Goal: Task Accomplishment & Management: Use online tool/utility

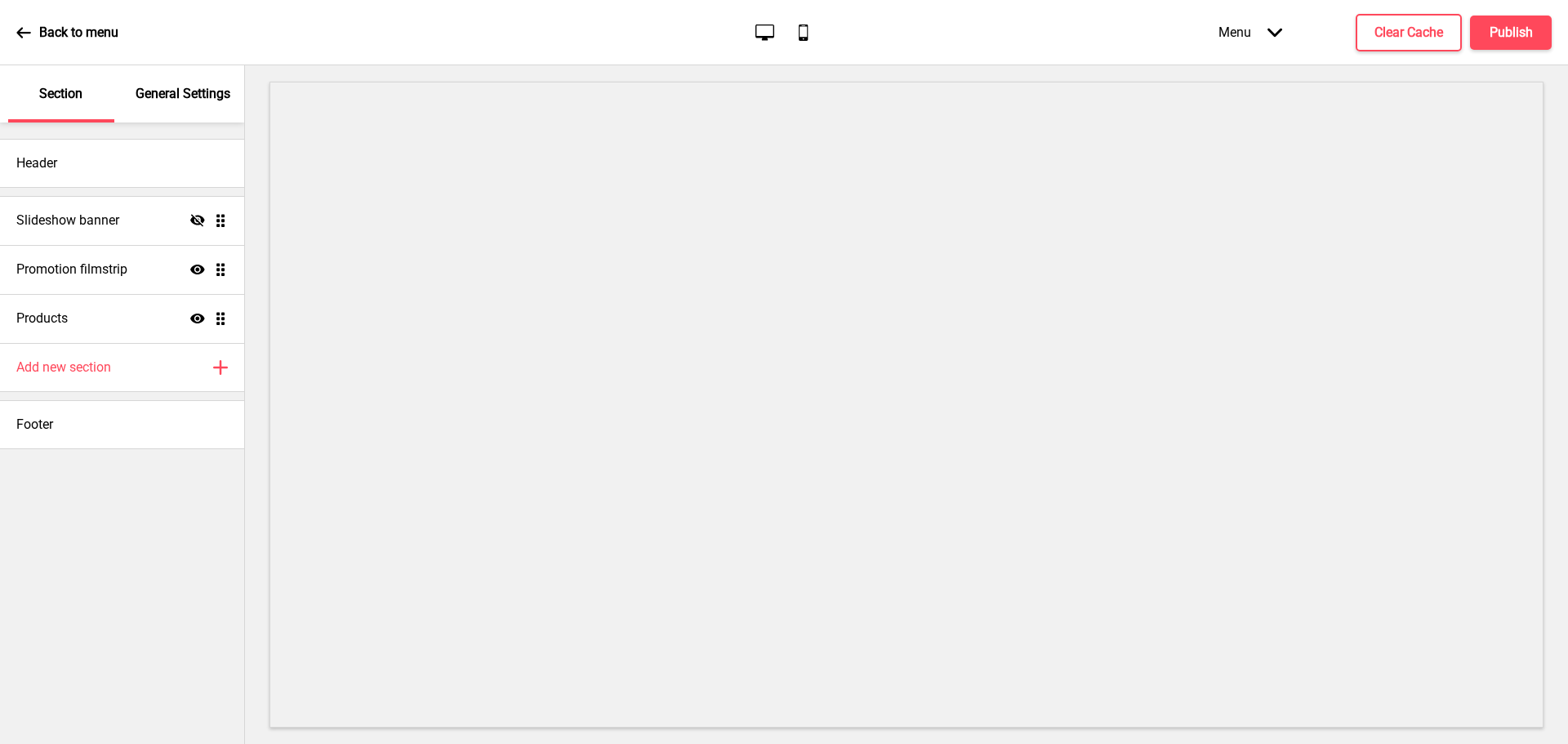
click at [8, 147] on div "Header" at bounding box center [121, 163] width 244 height 49
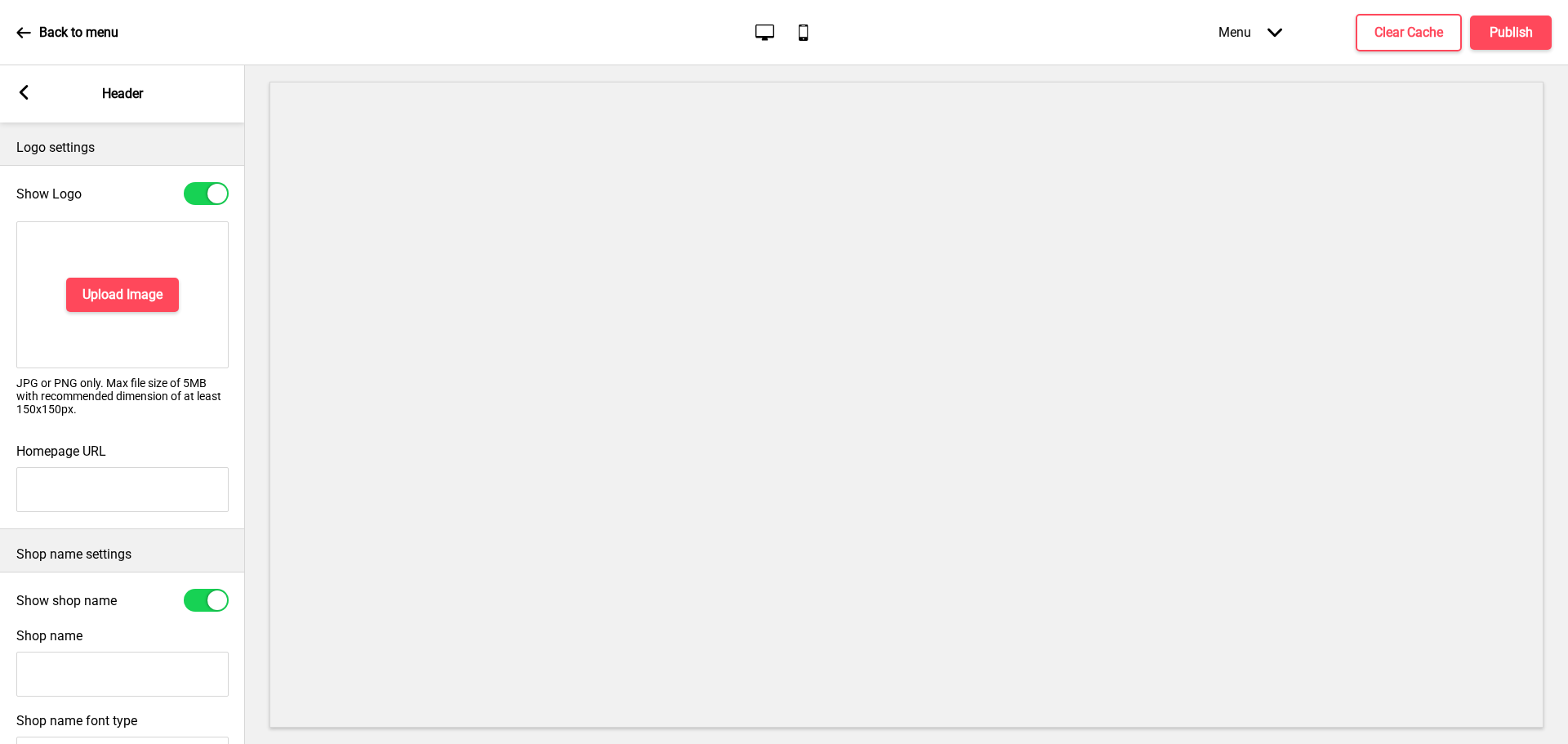
click at [33, 91] on div "Arrow left Header" at bounding box center [122, 94] width 245 height 57
click at [16, 98] on div "Arrow left Header" at bounding box center [122, 94] width 245 height 57
click at [24, 96] on icon at bounding box center [23, 92] width 9 height 15
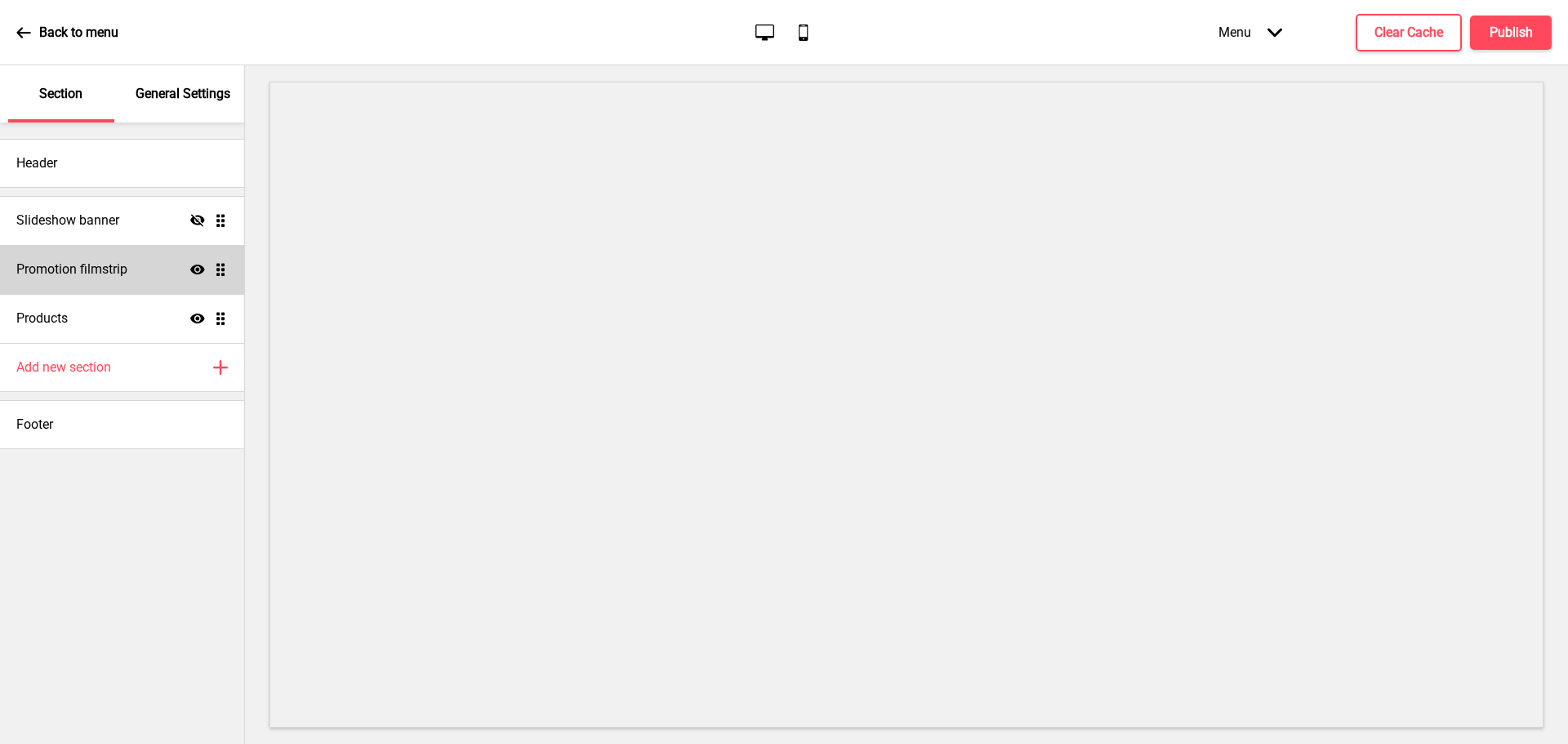
click at [76, 274] on h4 "Promotion filmstrip" at bounding box center [71, 269] width 111 height 18
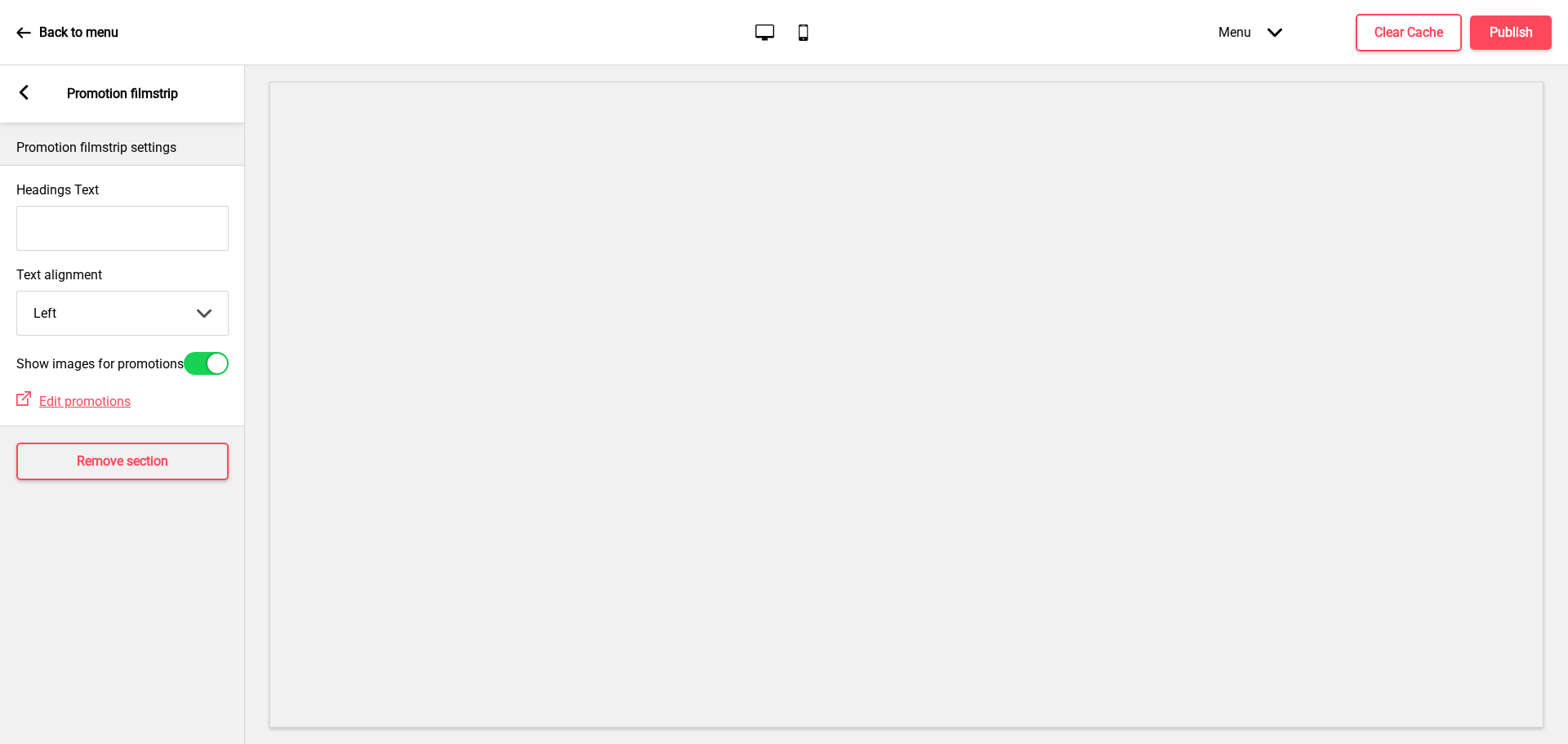
click at [32, 100] on div "Arrow left Promotion filmstrip" at bounding box center [122, 94] width 245 height 57
click at [15, 93] on div "Arrow left Promotion filmstrip" at bounding box center [122, 94] width 245 height 57
click at [25, 95] on rect at bounding box center [23, 92] width 15 height 15
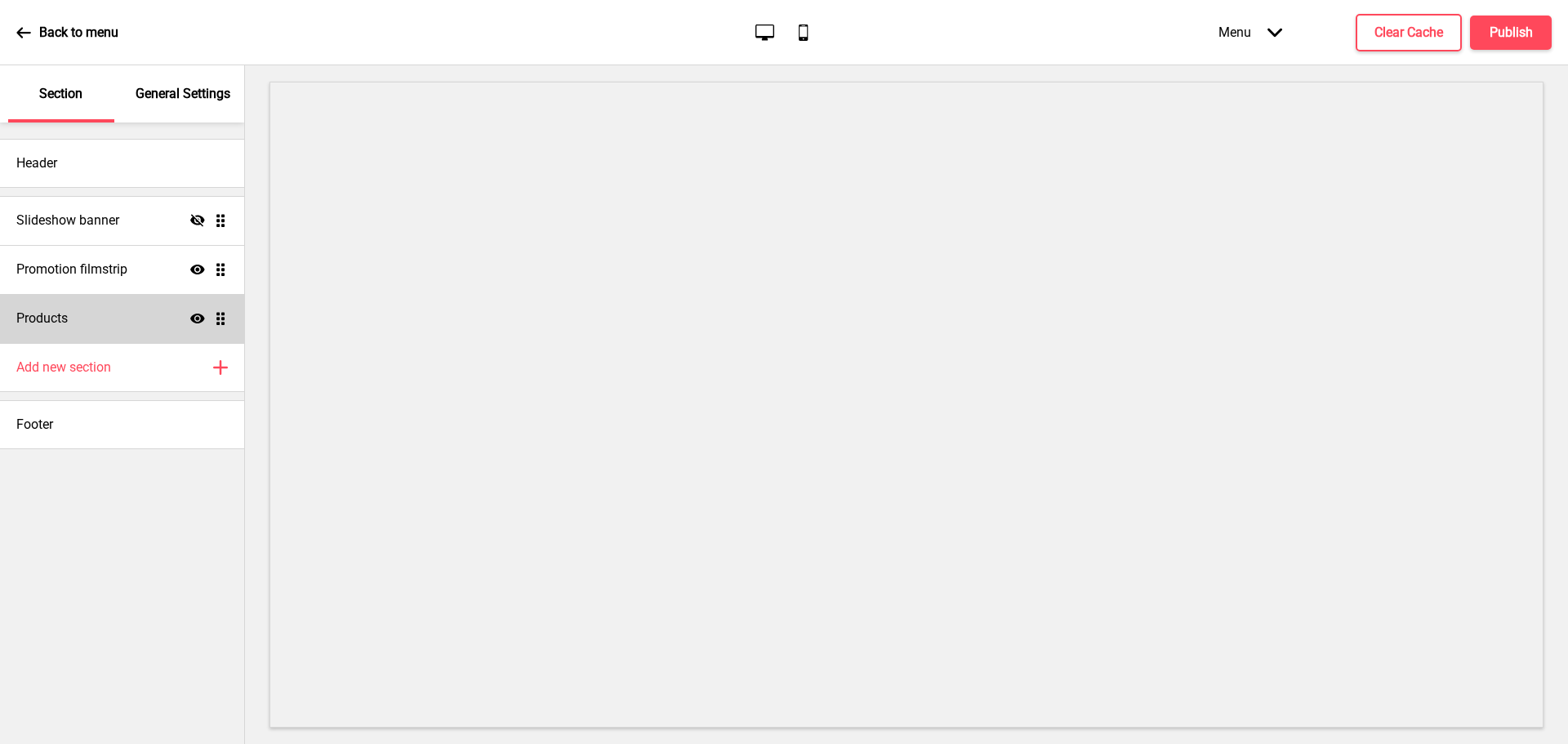
click at [79, 302] on div "Products Show Drag" at bounding box center [121, 318] width 244 height 49
select select "side"
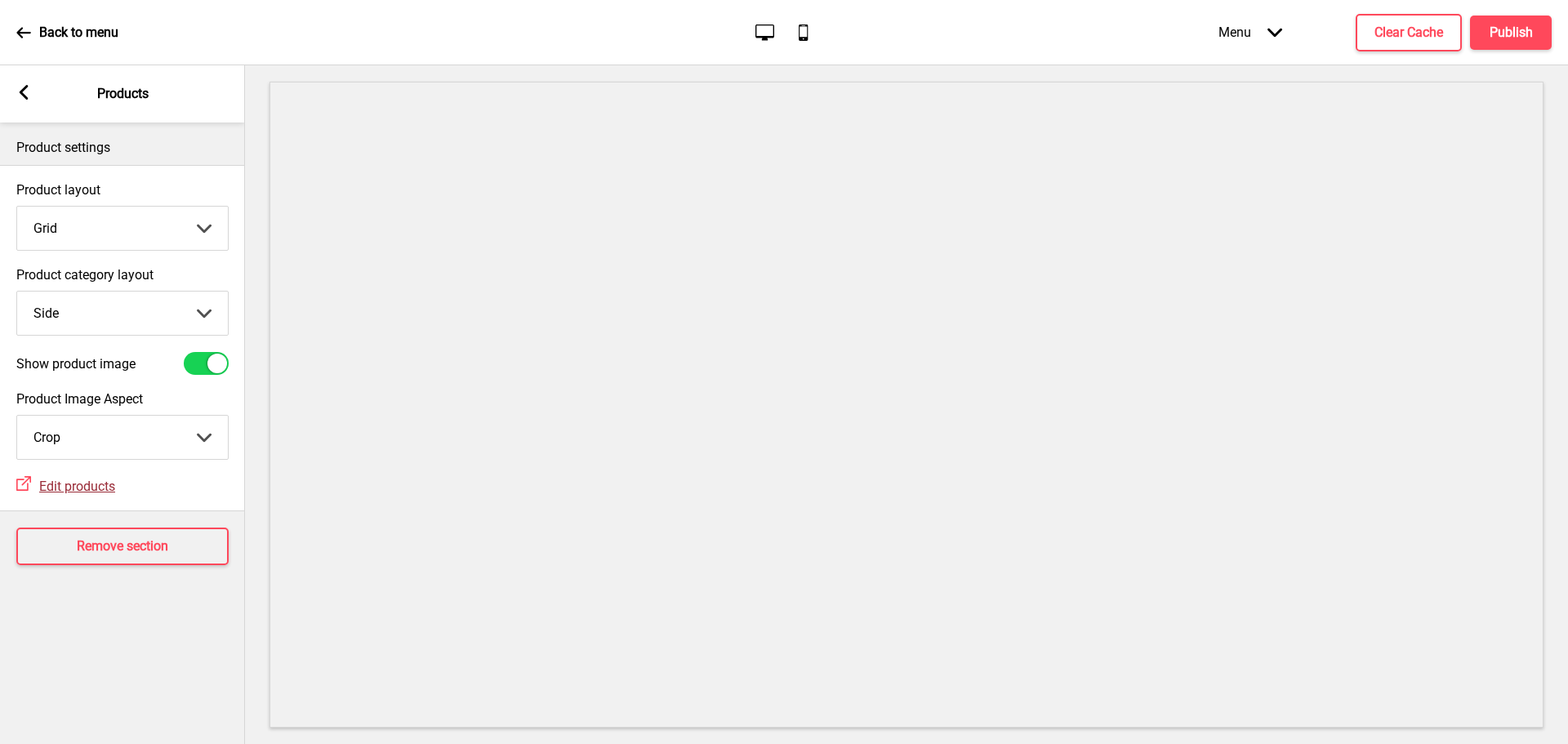
click at [86, 492] on span "Edit products" at bounding box center [77, 487] width 76 height 16
select select "side"
click at [23, 81] on div "Arrow left Products" at bounding box center [122, 94] width 245 height 57
click at [23, 85] on rect at bounding box center [23, 92] width 15 height 15
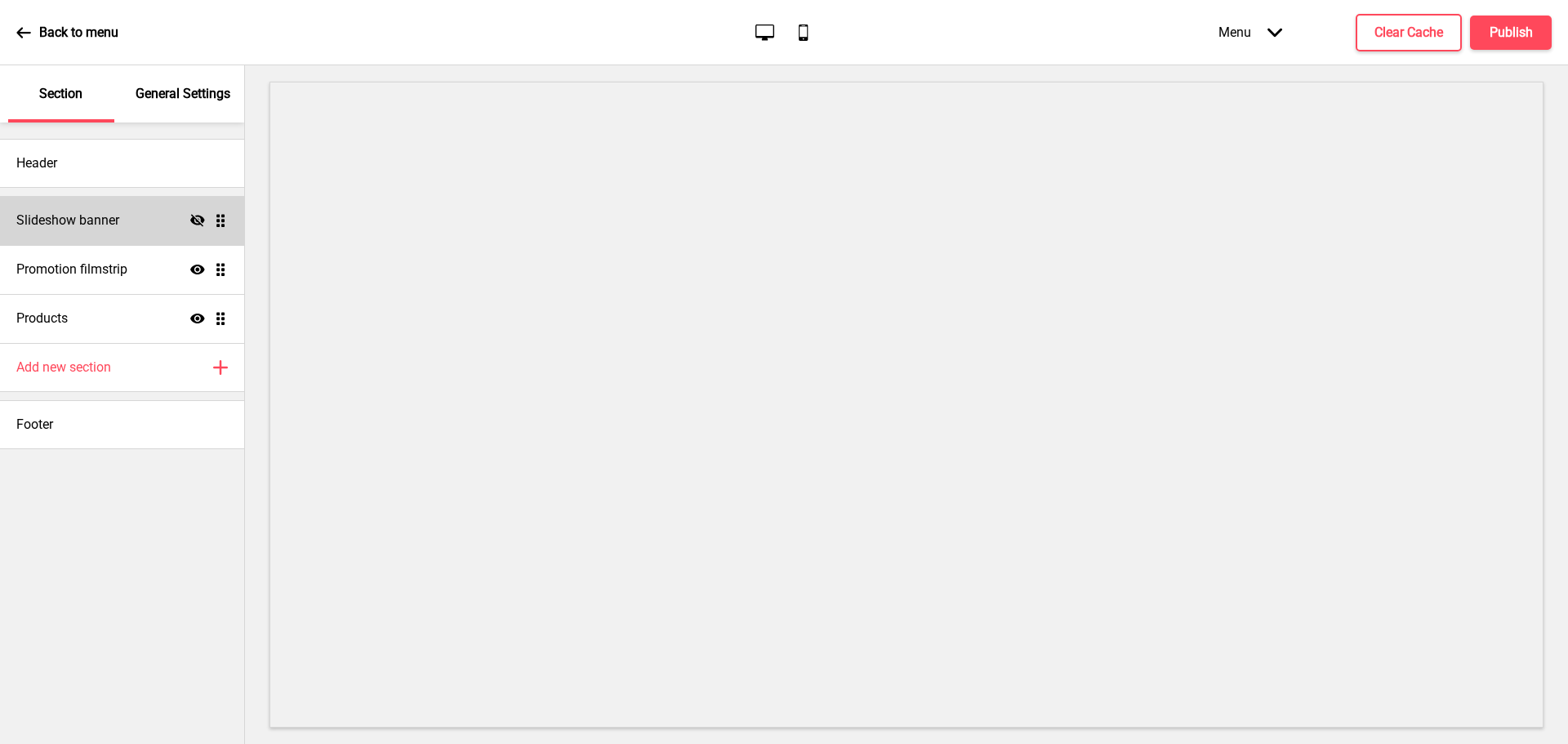
click at [72, 223] on h4 "Slideshow banner" at bounding box center [68, 220] width 103 height 18
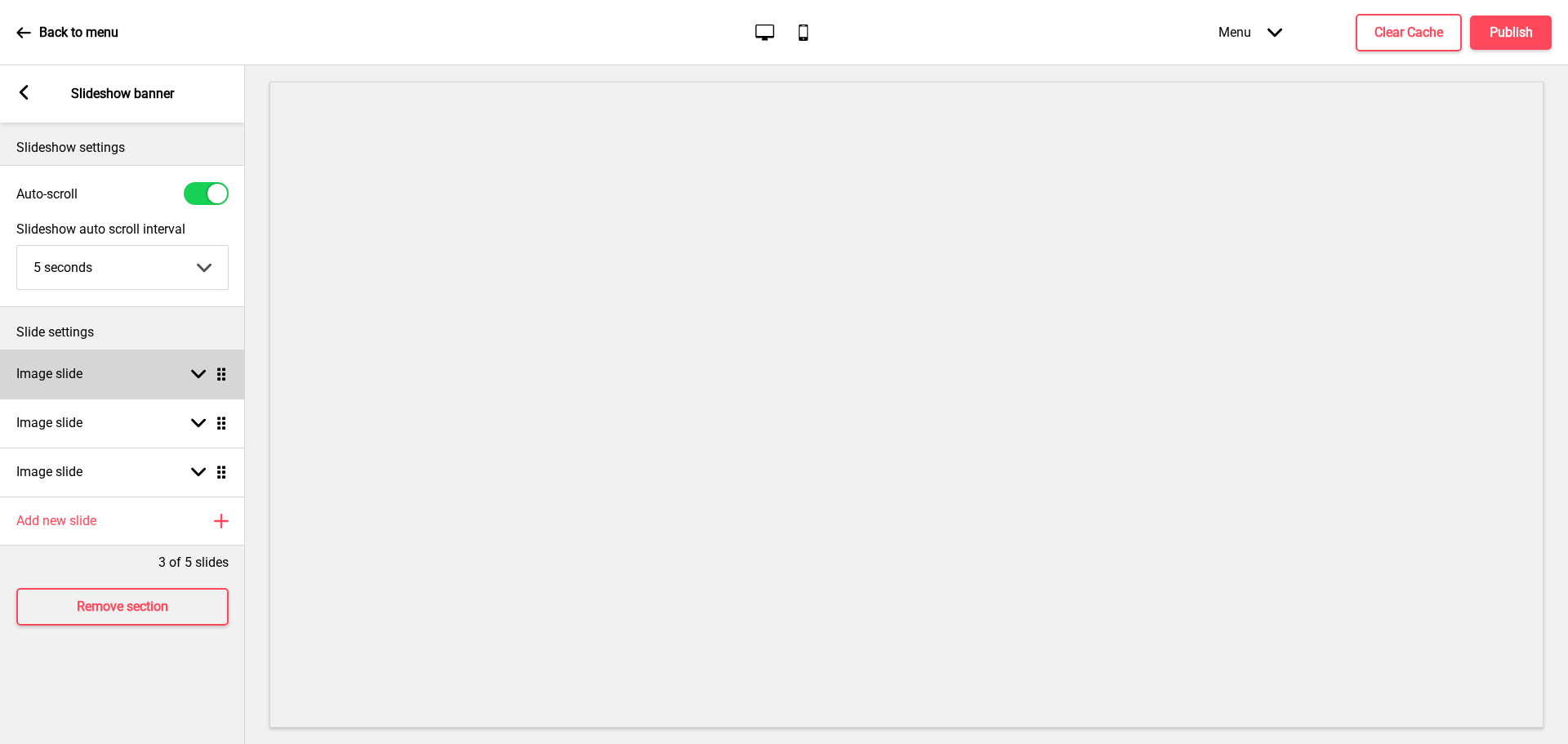
click at [88, 376] on div "Image slide Arrow down Drag" at bounding box center [122, 374] width 245 height 49
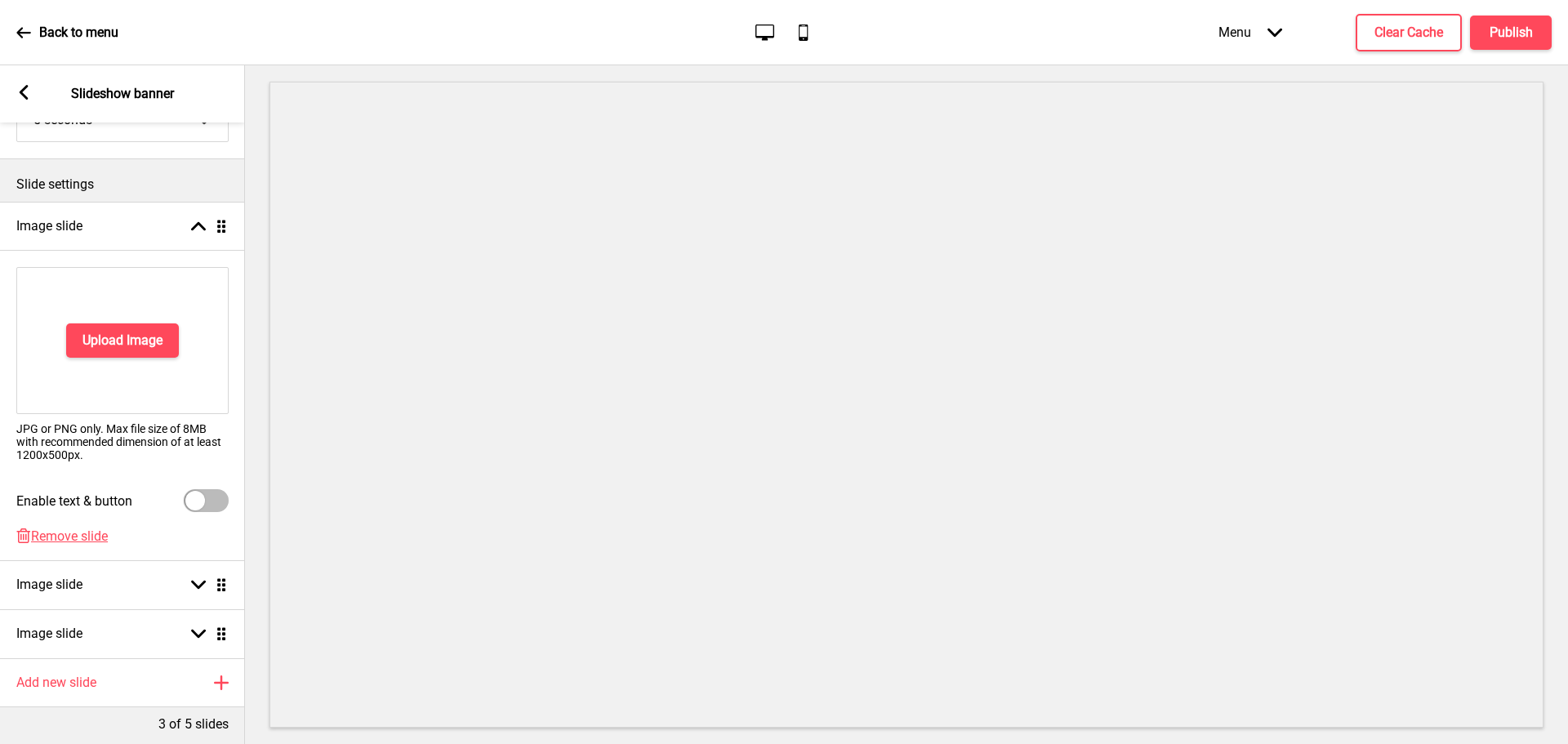
scroll to position [236, 0]
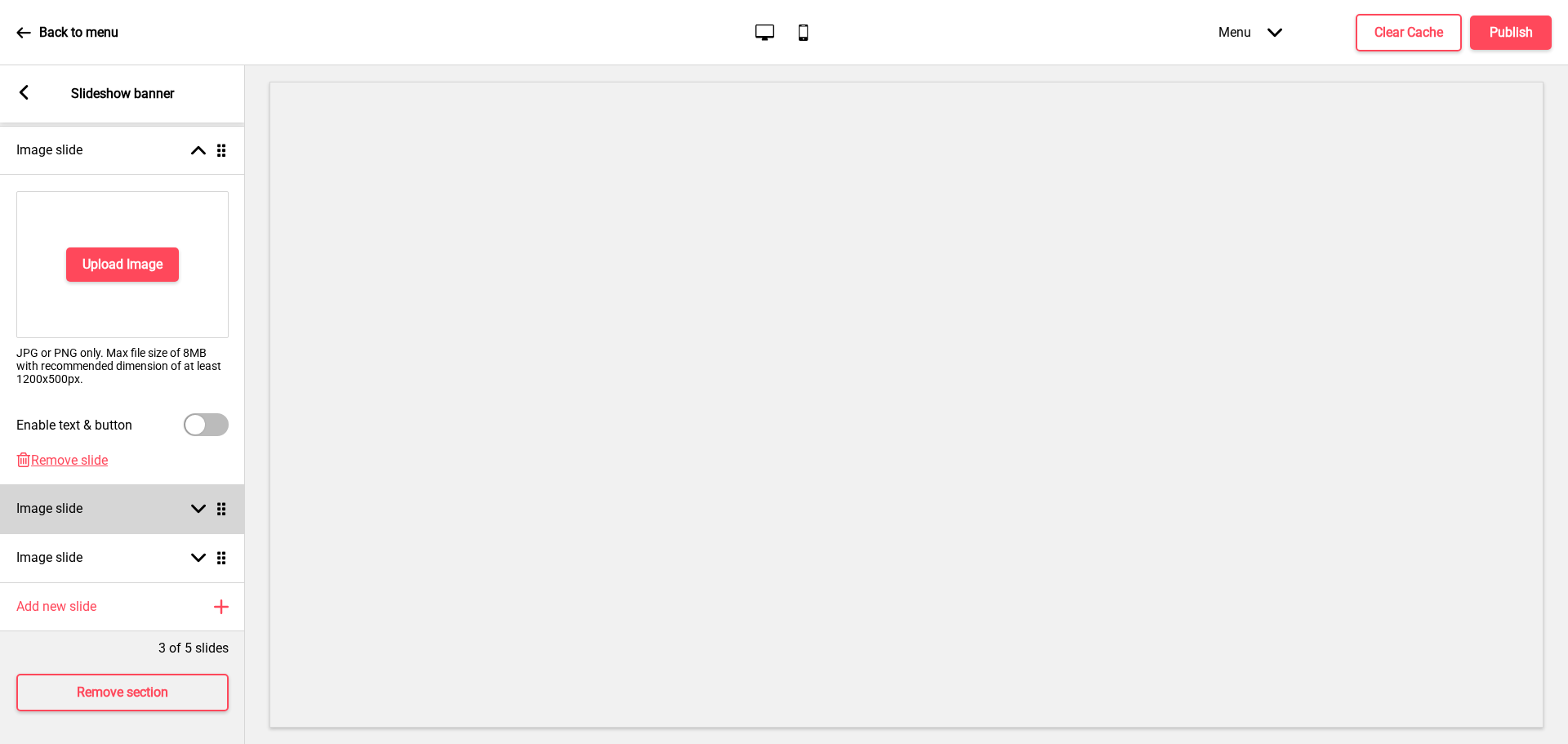
click at [135, 493] on div "Image slide Arrow down Drag" at bounding box center [122, 509] width 245 height 49
